Goal: Information Seeking & Learning: Learn about a topic

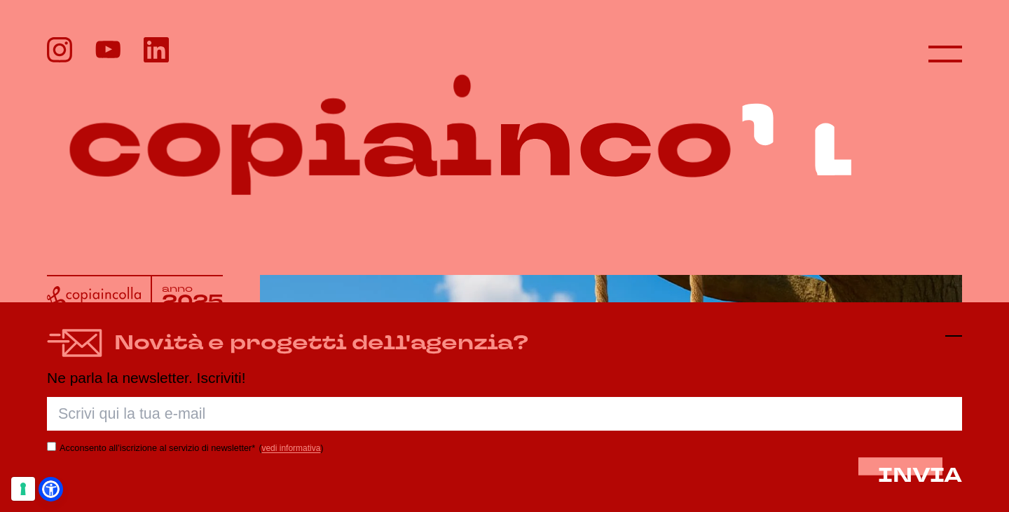
click at [954, 334] on icon at bounding box center [953, 335] width 17 height 17
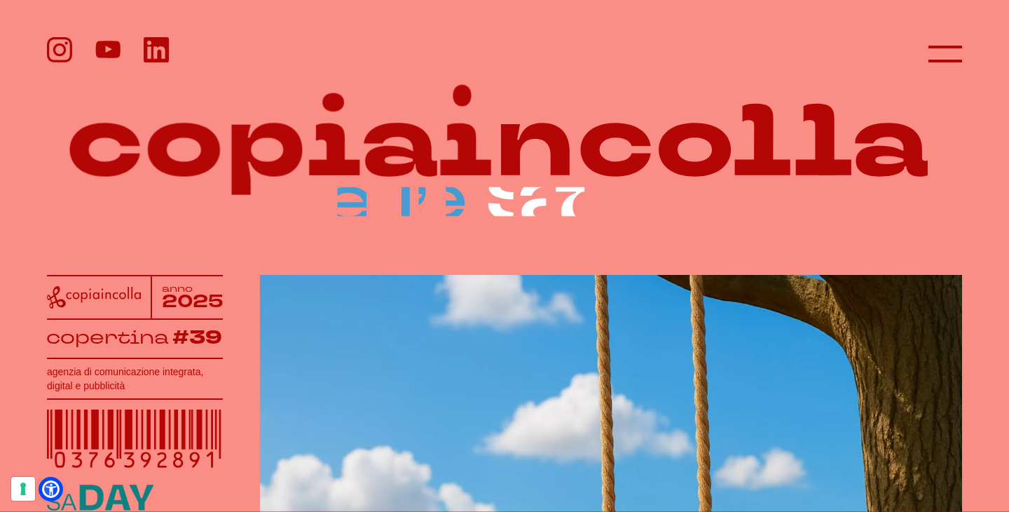
click at [931, 20] on header at bounding box center [504, 44] width 1009 height 88
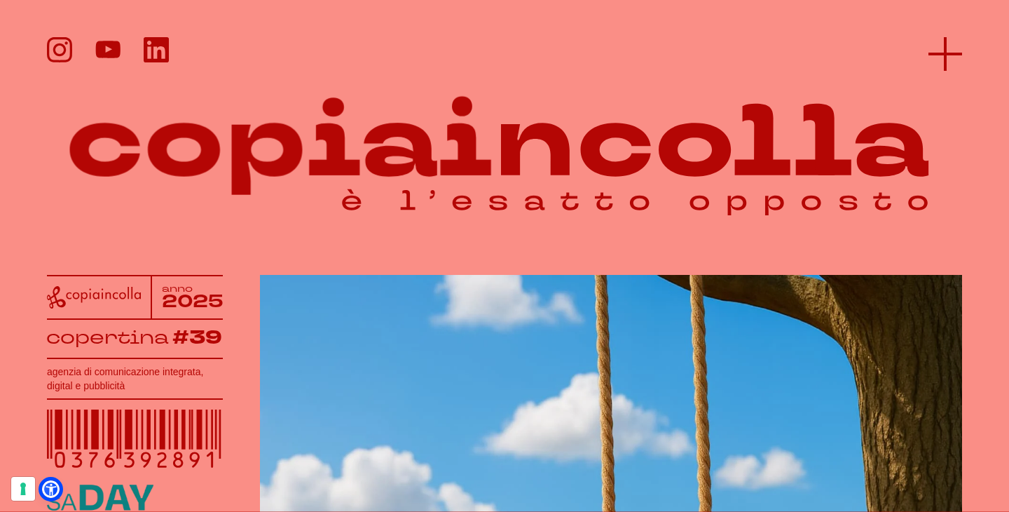
click at [935, 48] on icon at bounding box center [945, 54] width 34 height 34
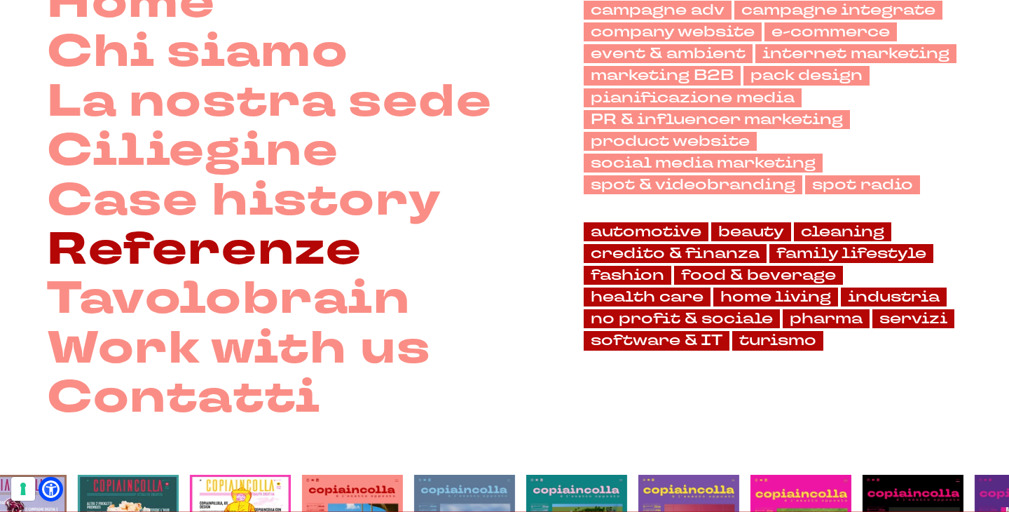
scroll to position [151, 0]
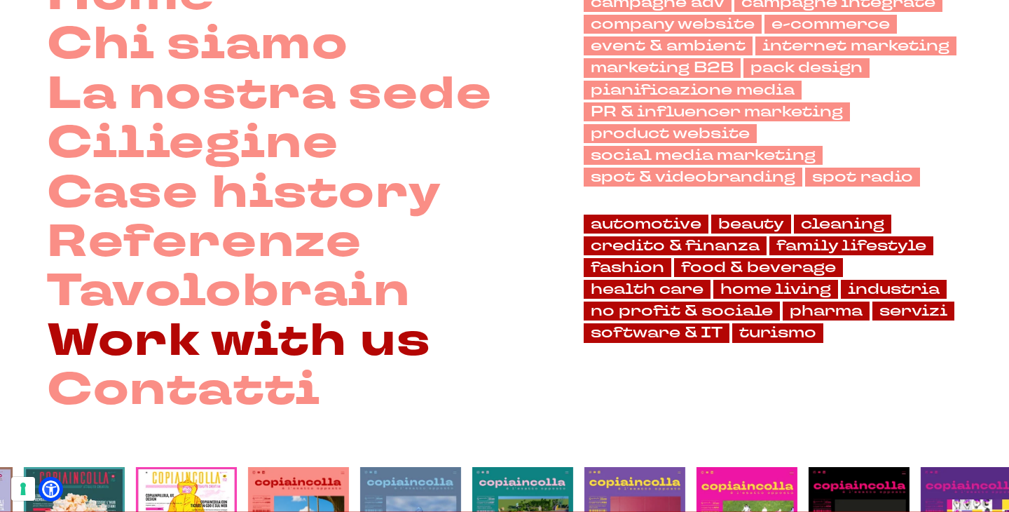
click at [123, 337] on link "Work with us" at bounding box center [238, 341] width 383 height 49
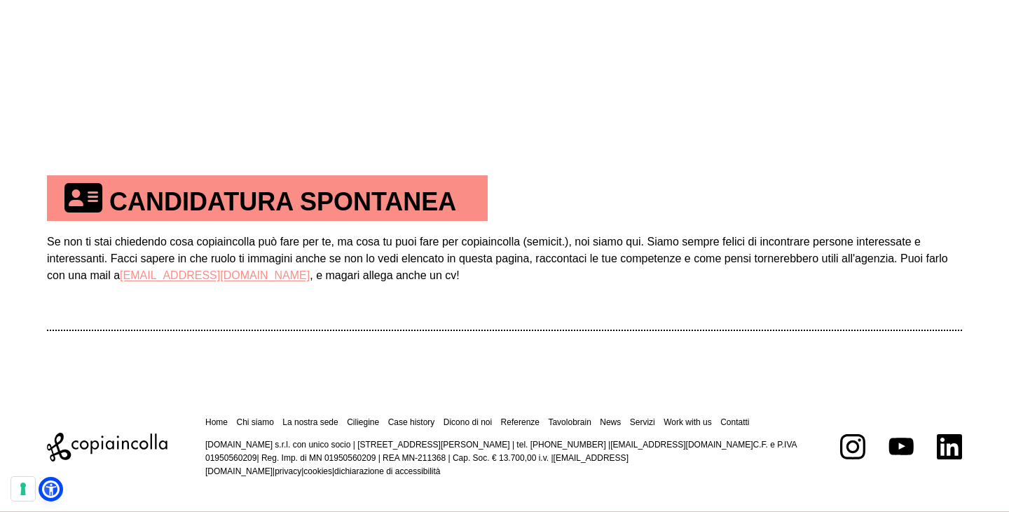
scroll to position [803, 0]
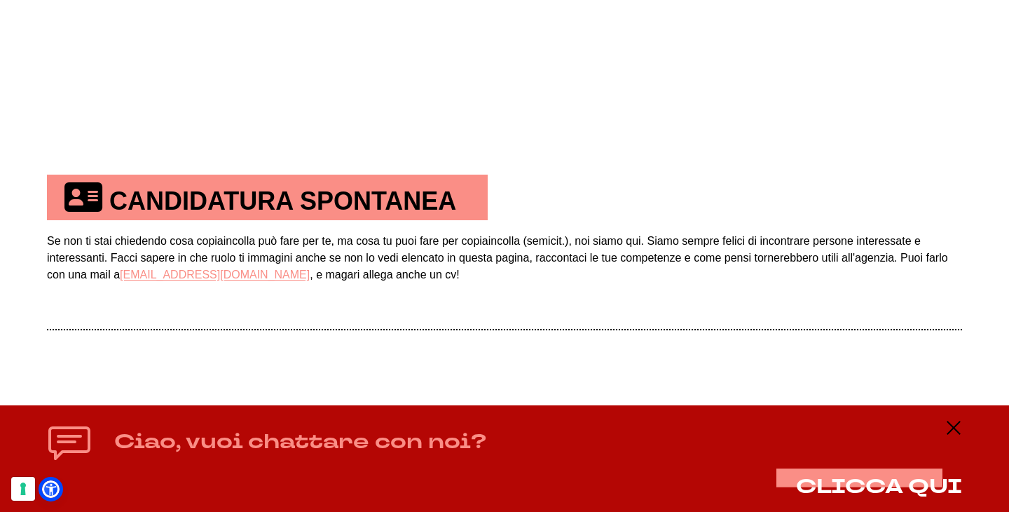
click at [962, 430] on div "Ciao, vuoi chattare con noi? CLICCA QUI" at bounding box center [504, 458] width 1009 height 107
click at [958, 431] on icon at bounding box center [953, 427] width 17 height 17
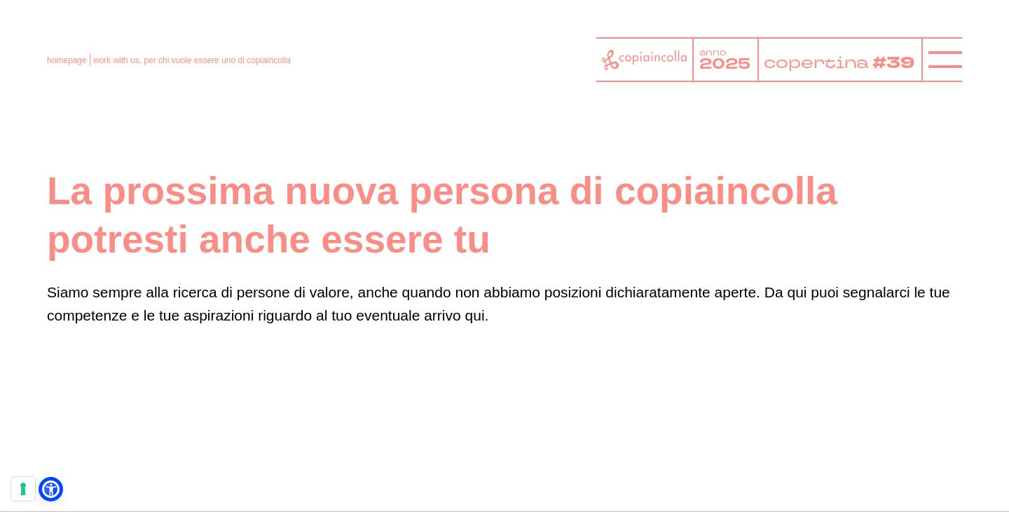
scroll to position [0, 0]
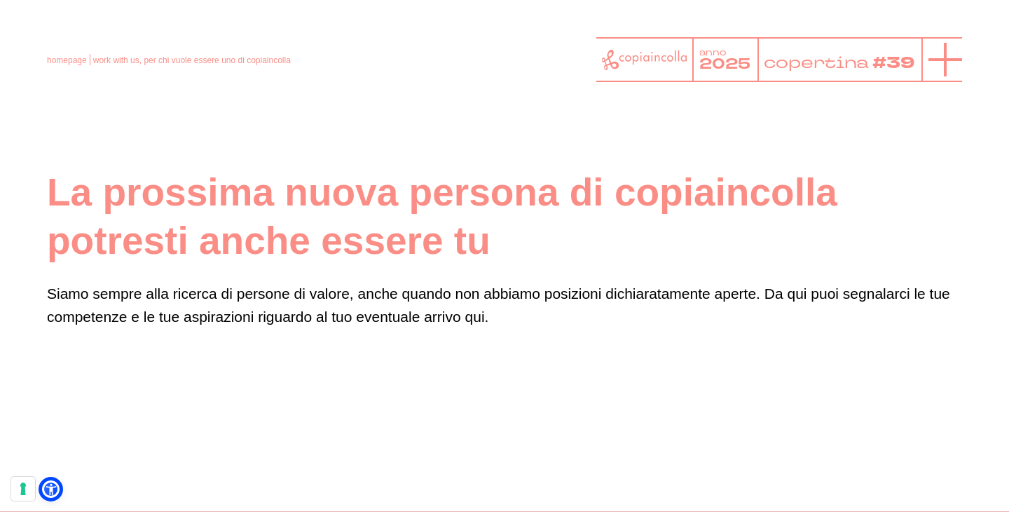
click at [937, 62] on icon at bounding box center [945, 60] width 34 height 34
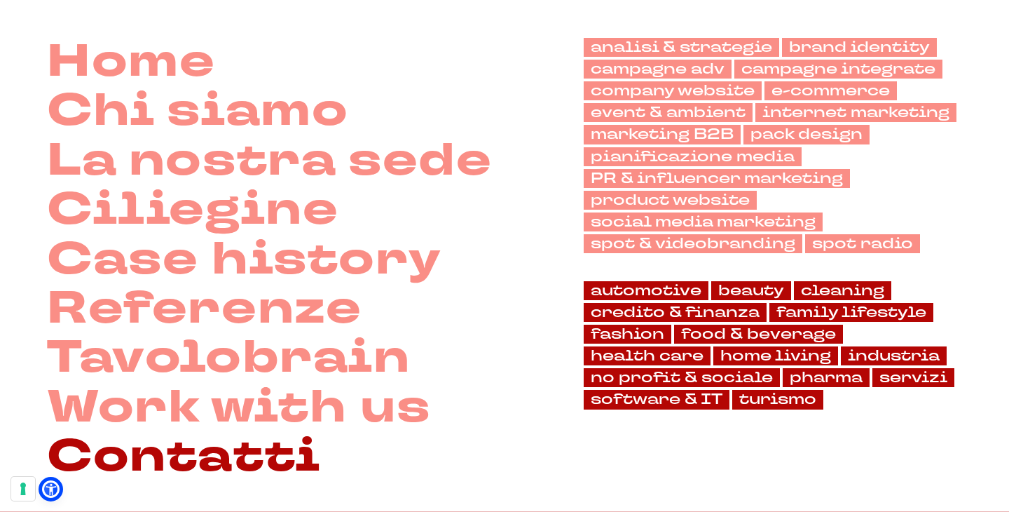
scroll to position [122, 0]
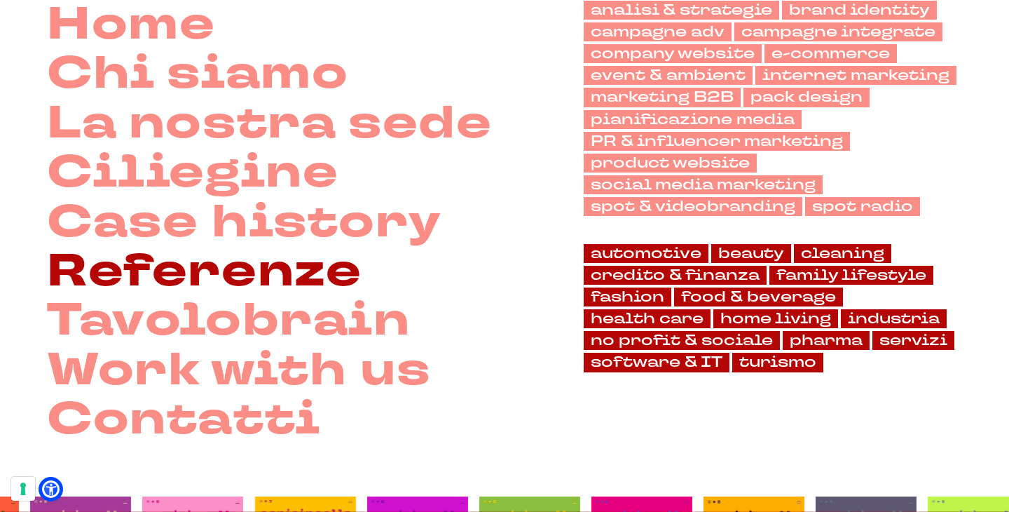
click at [226, 263] on link "Referenze" at bounding box center [204, 271] width 315 height 49
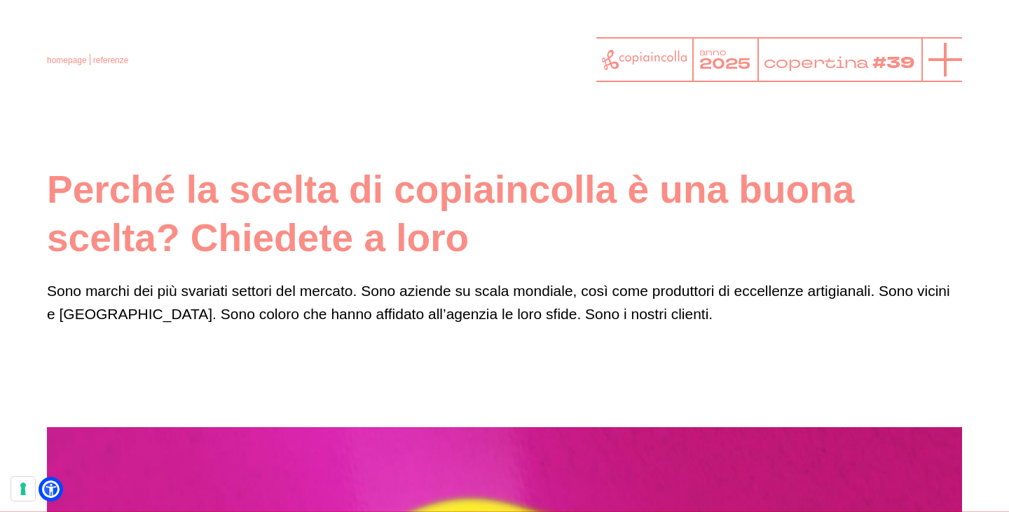
scroll to position [1, 0]
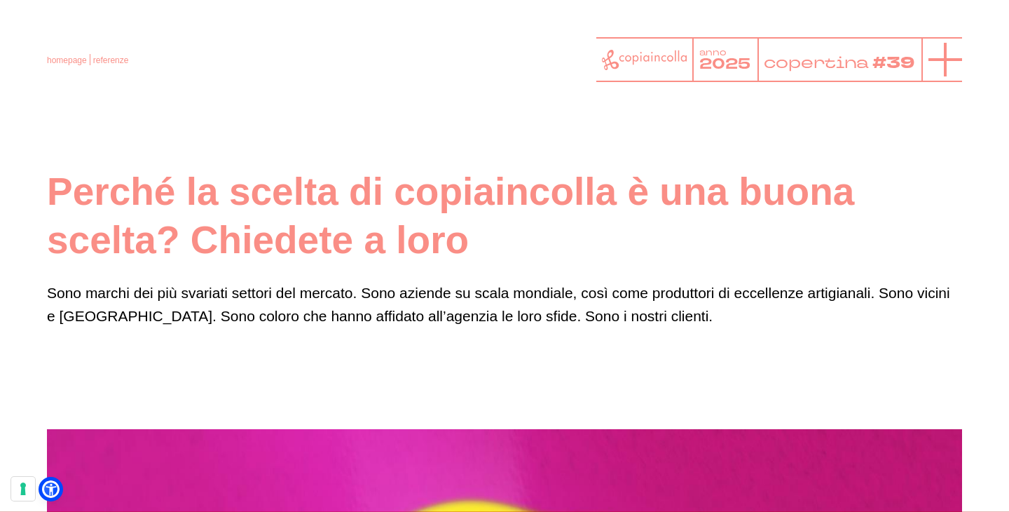
click at [942, 57] on icon at bounding box center [945, 60] width 34 height 34
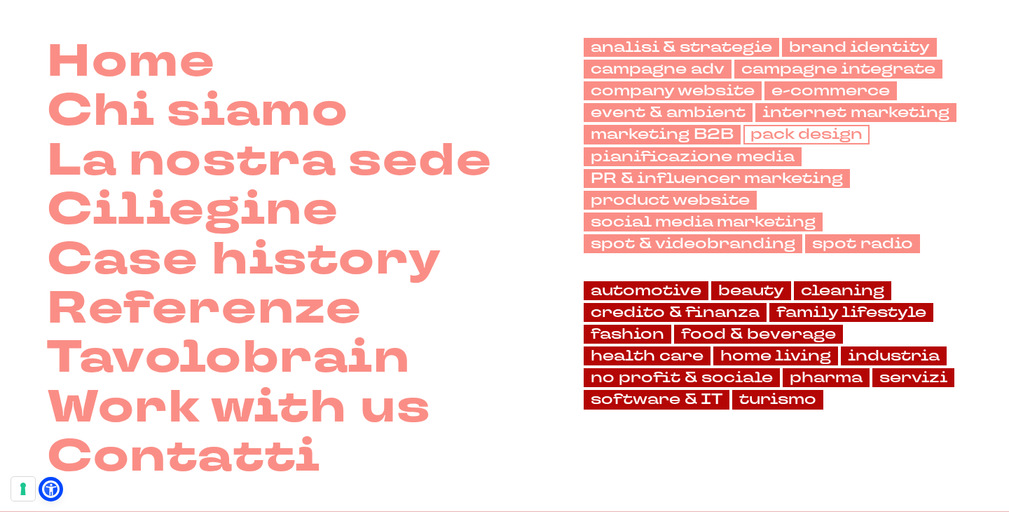
scroll to position [85, 0]
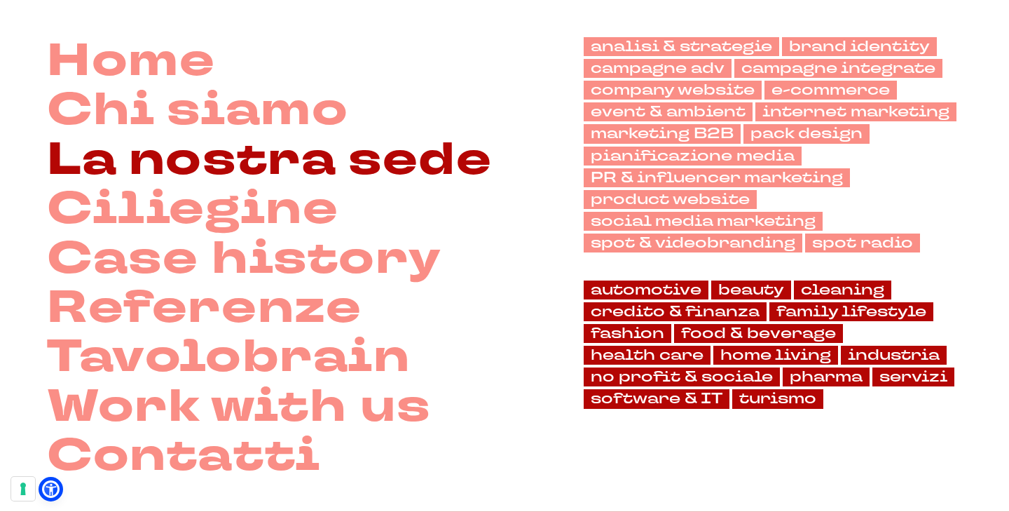
click at [264, 163] on link "La nostra sede" at bounding box center [269, 160] width 445 height 49
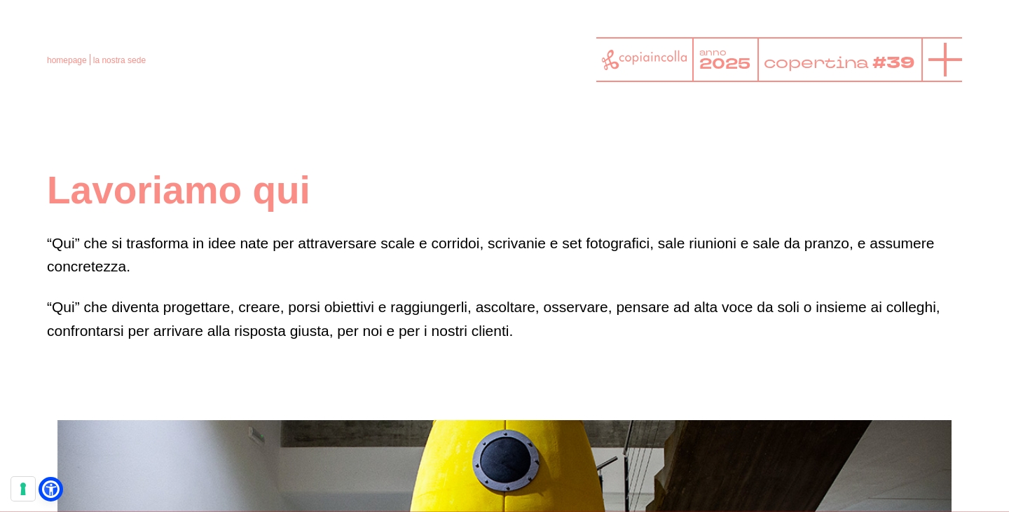
scroll to position [1, 0]
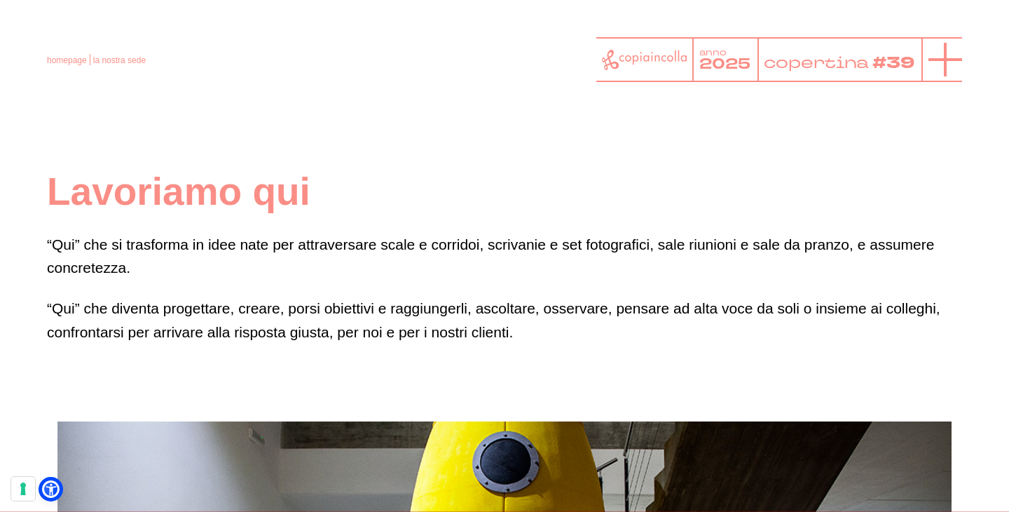
click at [941, 73] on icon at bounding box center [945, 60] width 34 height 34
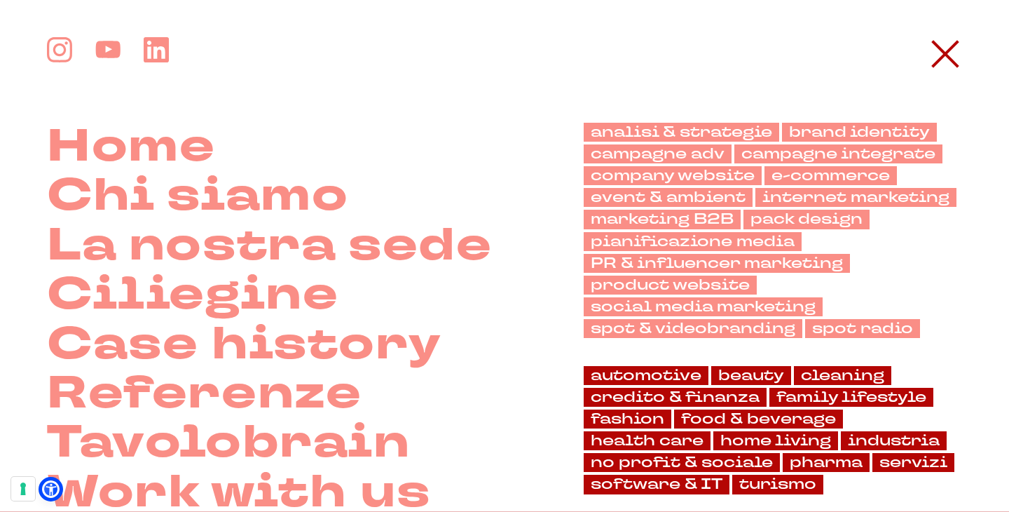
scroll to position [0, 0]
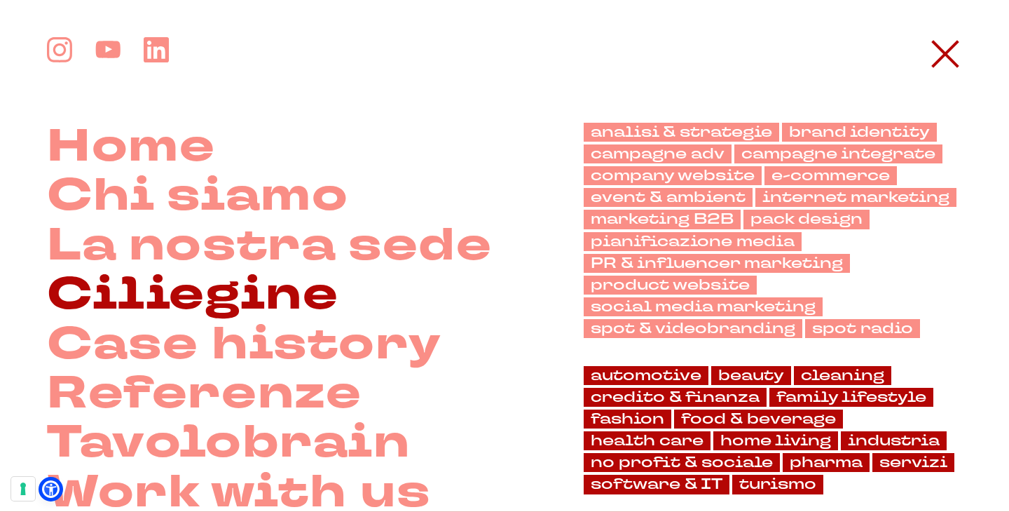
click at [199, 277] on link "Ciliegine" at bounding box center [193, 294] width 292 height 49
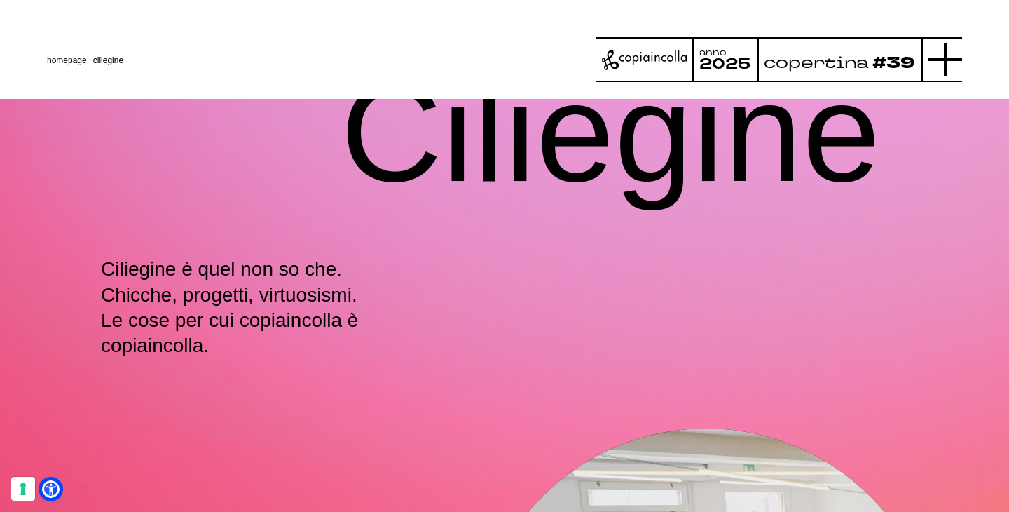
scroll to position [1, 0]
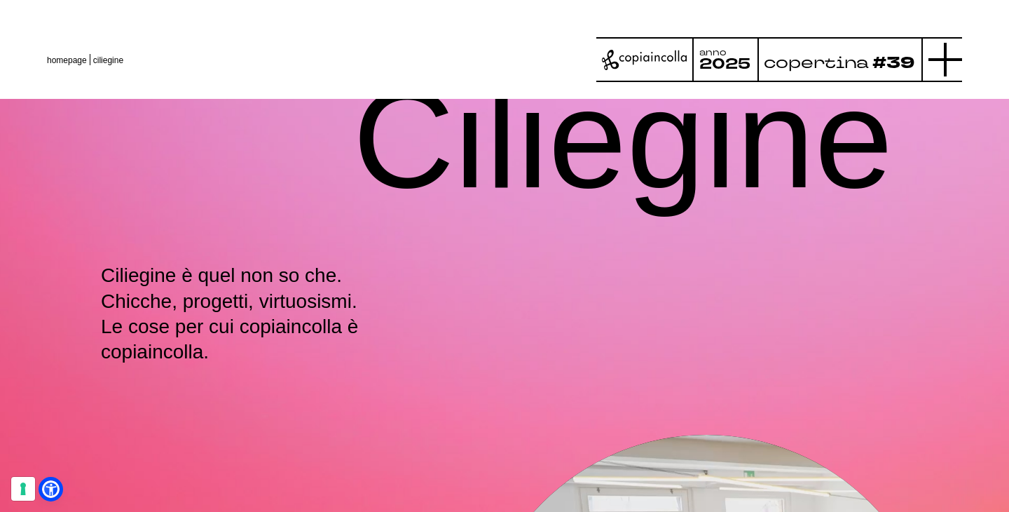
click at [946, 46] on icon at bounding box center [945, 60] width 34 height 34
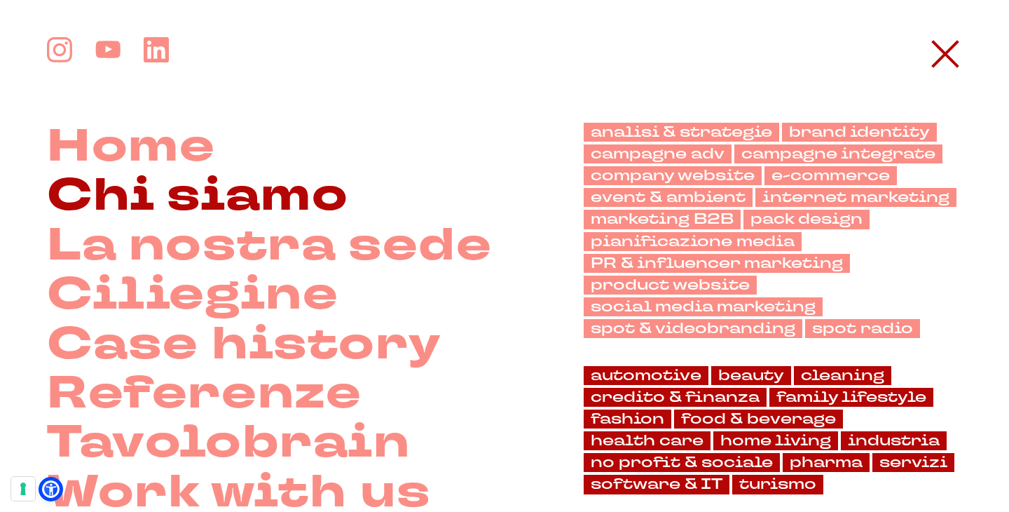
click at [137, 191] on link "Chi siamo" at bounding box center [197, 196] width 301 height 49
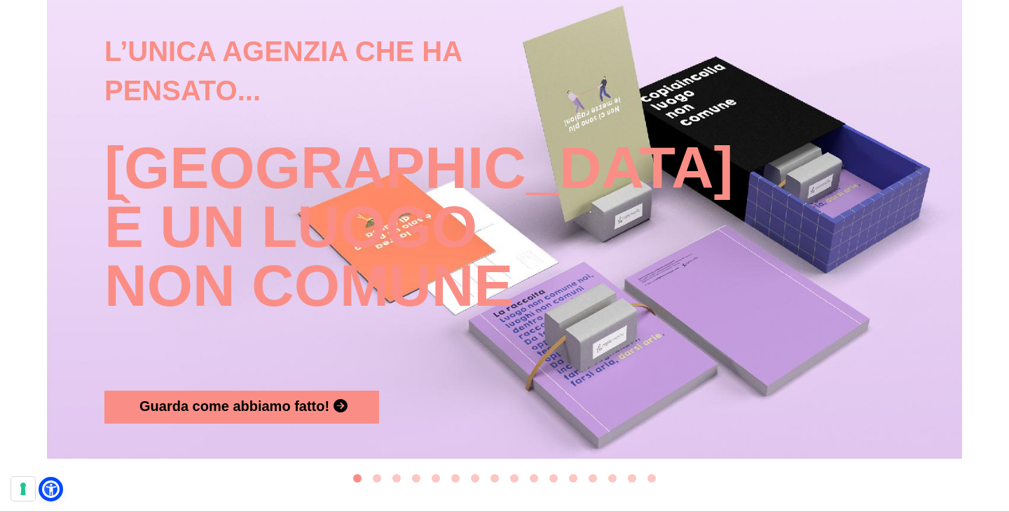
scroll to position [1490, 0]
click at [376, 473] on button "Go to slide 2" at bounding box center [377, 477] width 8 height 8
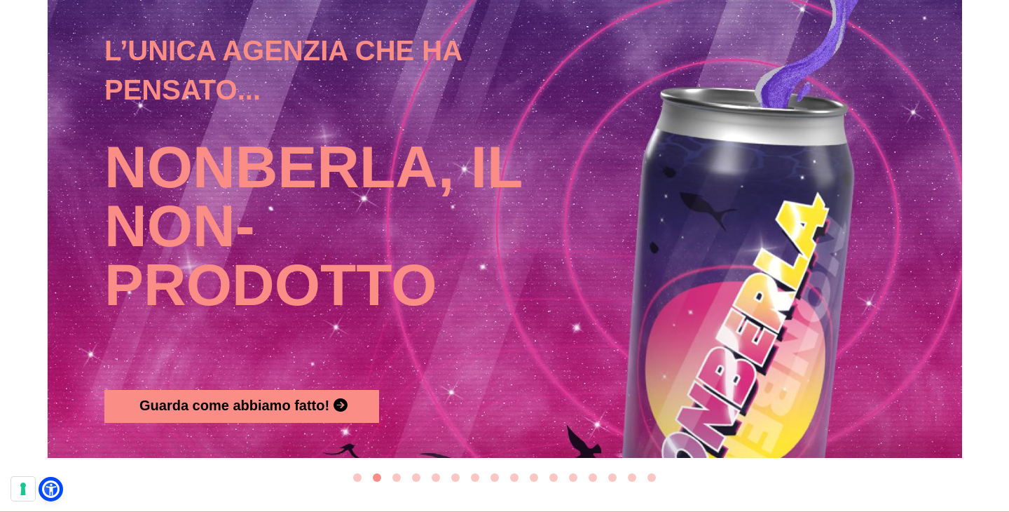
click at [399, 473] on button "Go to slide 3" at bounding box center [396, 477] width 8 height 8
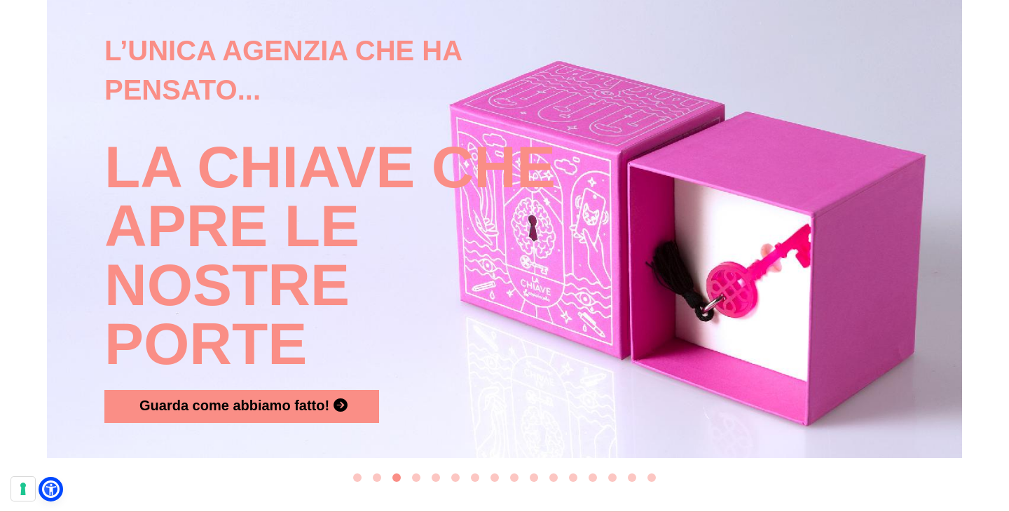
click at [416, 473] on button "Go to slide 4" at bounding box center [416, 477] width 8 height 8
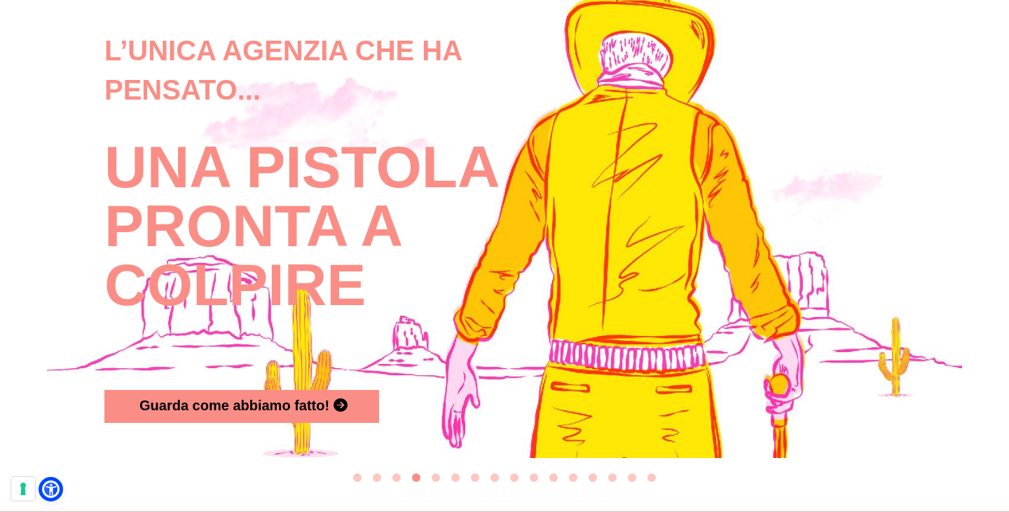
click at [437, 473] on button "Go to slide 5" at bounding box center [436, 477] width 8 height 8
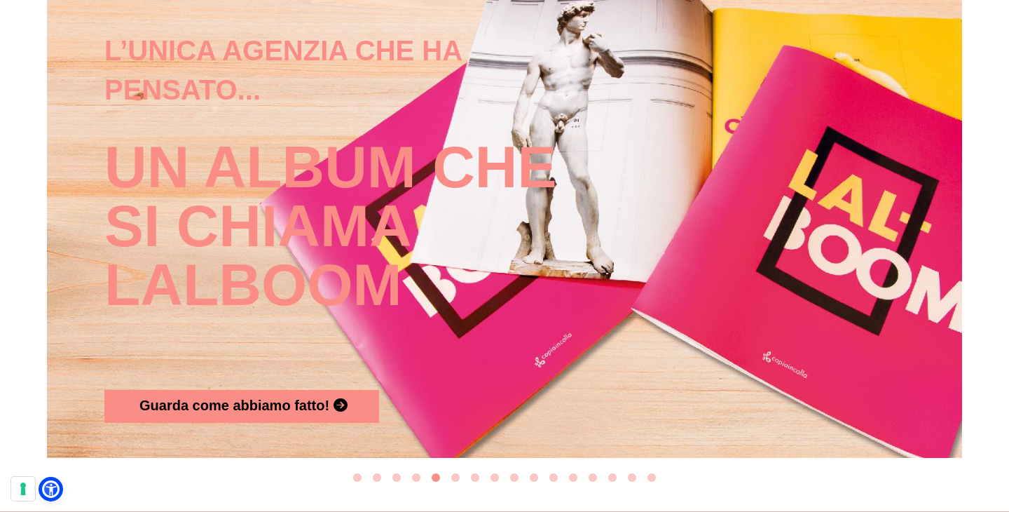
click at [453, 473] on button "Go to slide 6" at bounding box center [455, 477] width 8 height 8
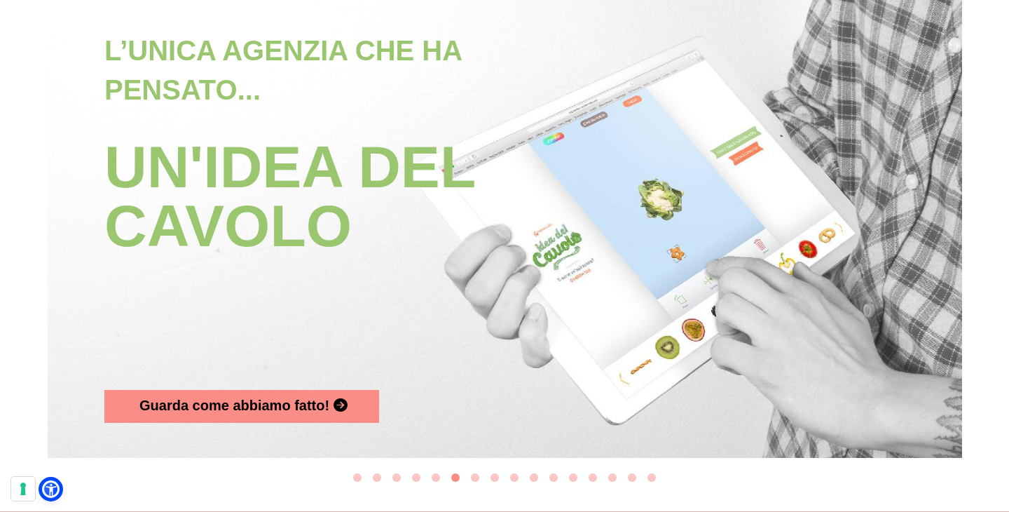
click at [470, 469] on li "Select a slide to show" at bounding box center [475, 478] width 20 height 18
click at [477, 473] on button "Go to slide 7" at bounding box center [475, 477] width 8 height 8
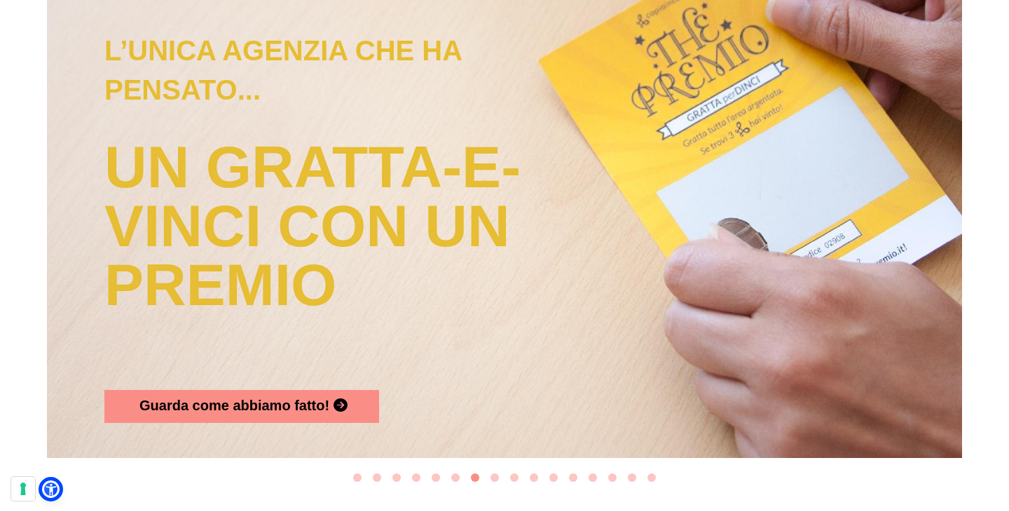
click at [495, 473] on button "Go to slide 8" at bounding box center [495, 477] width 8 height 8
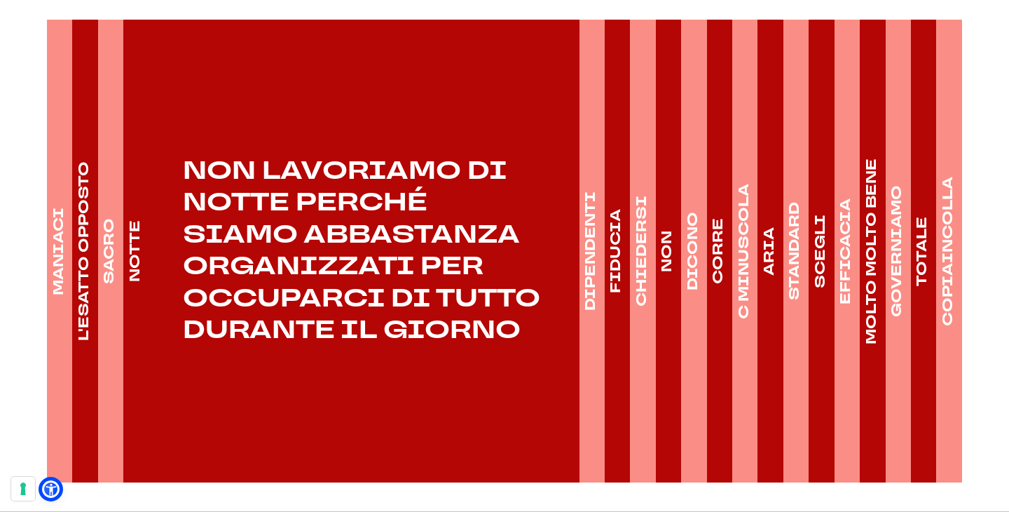
scroll to position [2095, 0]
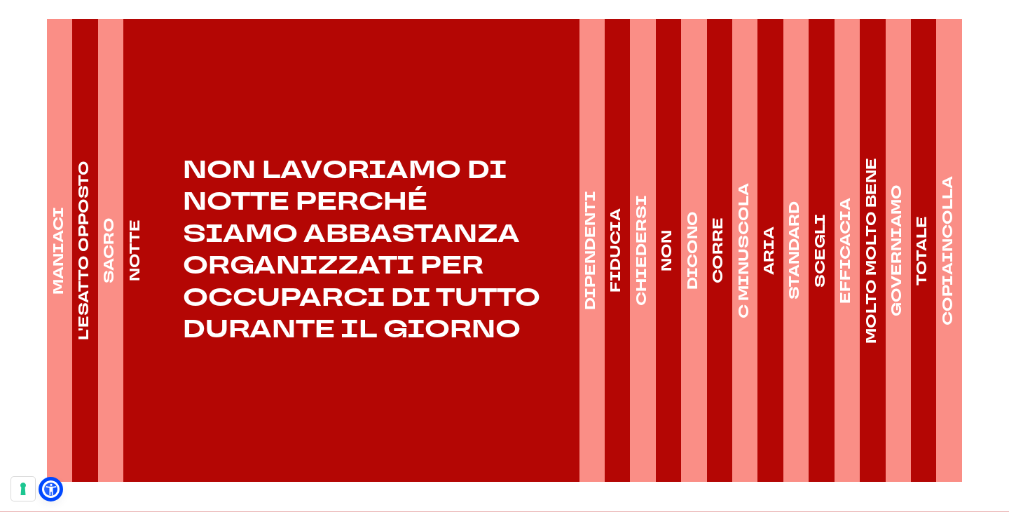
click at [584, 307] on link "DIPENDENTI" at bounding box center [591, 250] width 23 height 462
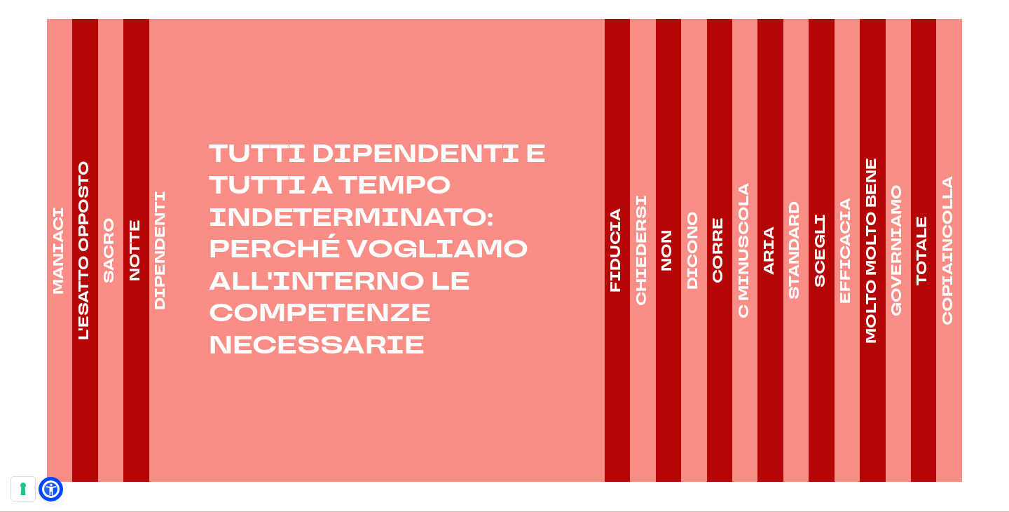
click at [612, 306] on link "FIDUCIA" at bounding box center [616, 250] width 23 height 462
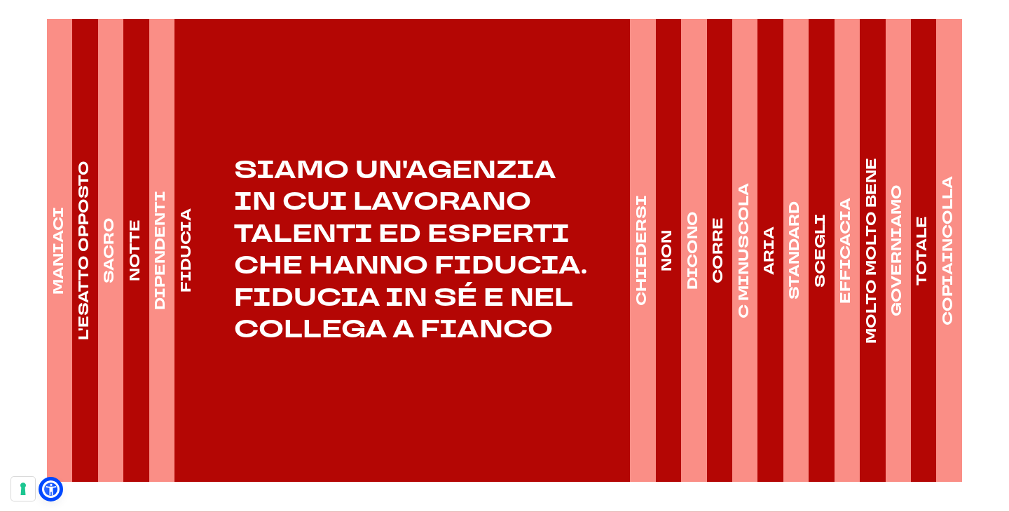
click at [642, 304] on link "CHIEDERSI" at bounding box center [641, 250] width 23 height 462
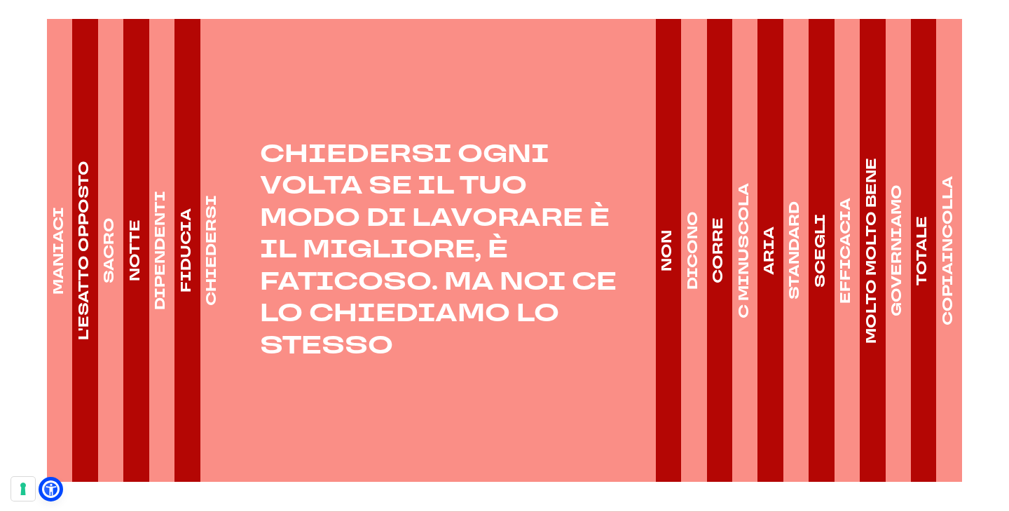
click at [670, 306] on link "NON" at bounding box center [667, 250] width 23 height 462
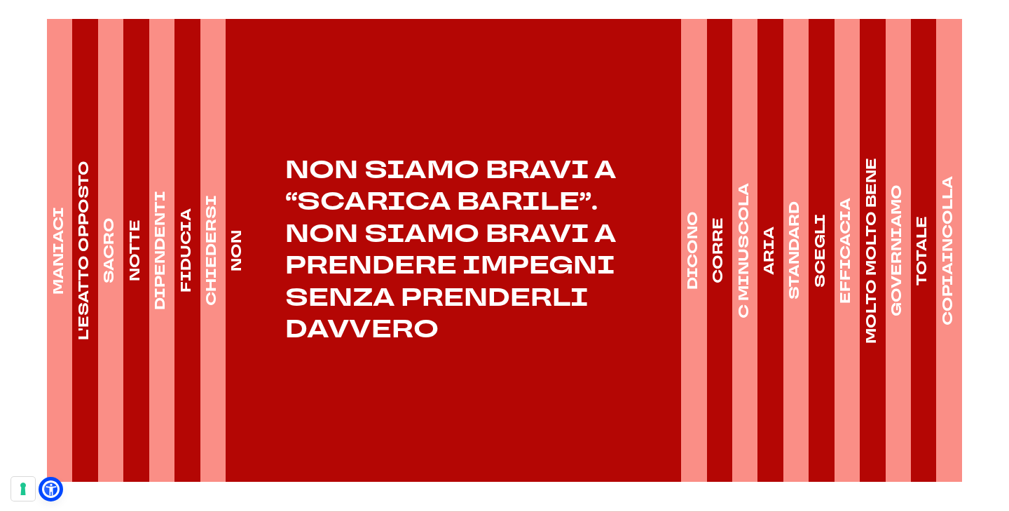
click at [697, 310] on link "DICONO" at bounding box center [692, 250] width 23 height 462
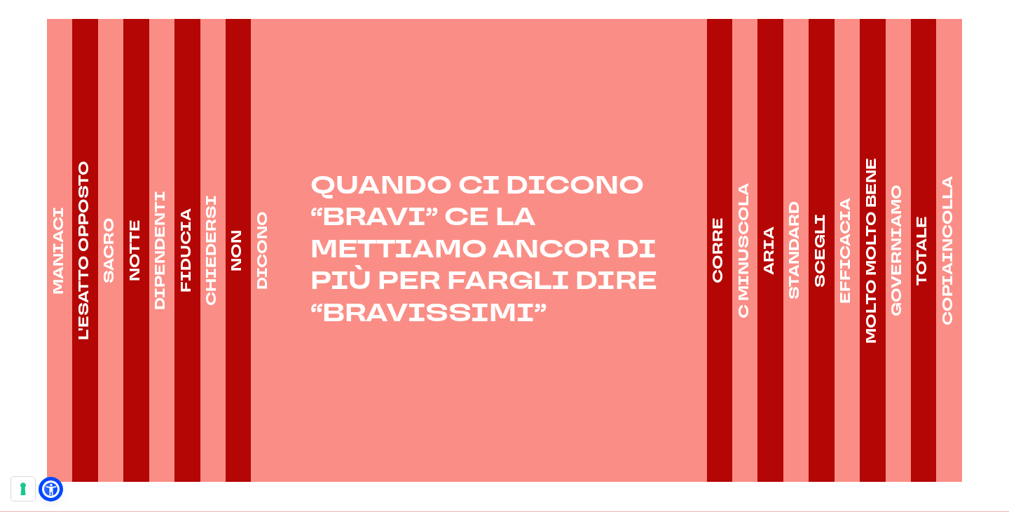
click at [718, 309] on link "CORRE" at bounding box center [718, 250] width 23 height 462
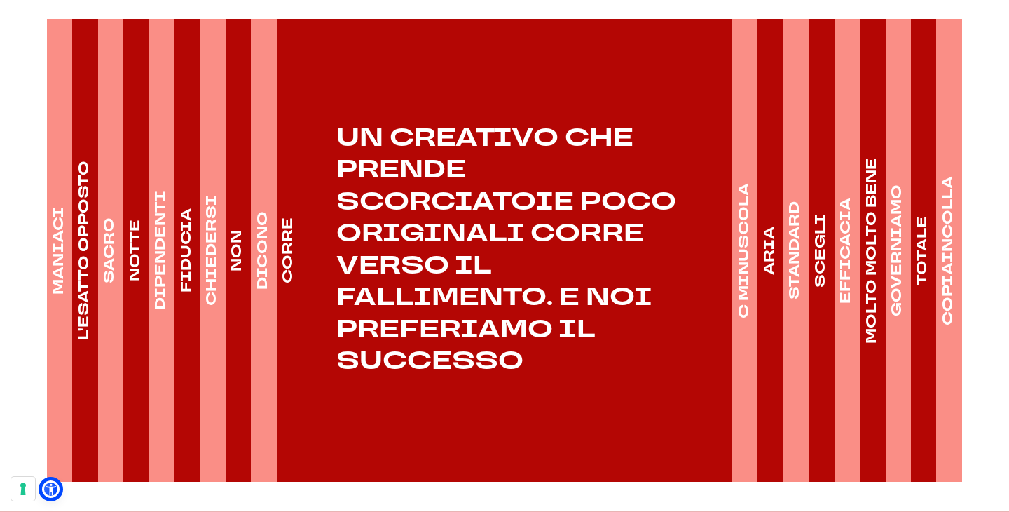
click at [742, 310] on link "C MINUSCOLA" at bounding box center [743, 250] width 23 height 462
